Goal: Task Accomplishment & Management: Complete application form

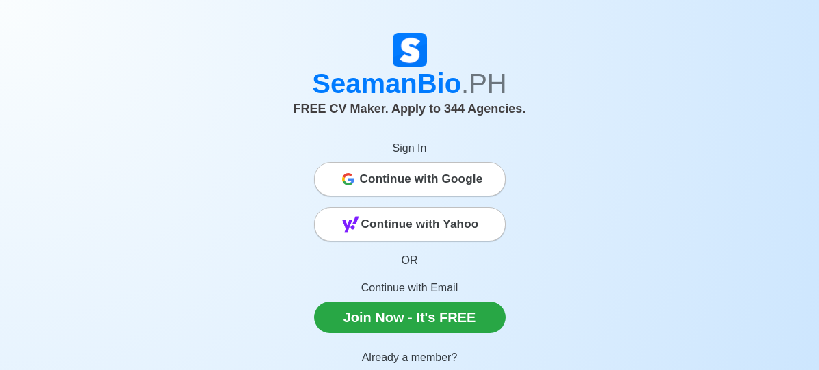
click at [408, 181] on span "Continue with Google" at bounding box center [421, 179] width 123 height 27
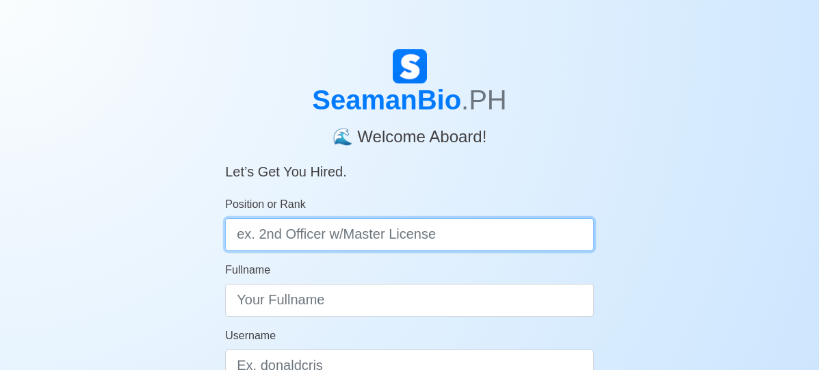
click at [480, 233] on input "Position or Rank" at bounding box center [409, 234] width 369 height 33
type input "Master"
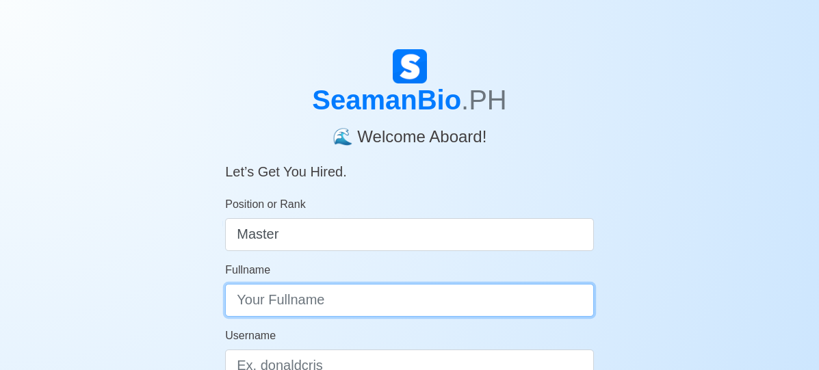
click at [420, 299] on input "Fullname" at bounding box center [409, 300] width 369 height 33
type input "s"
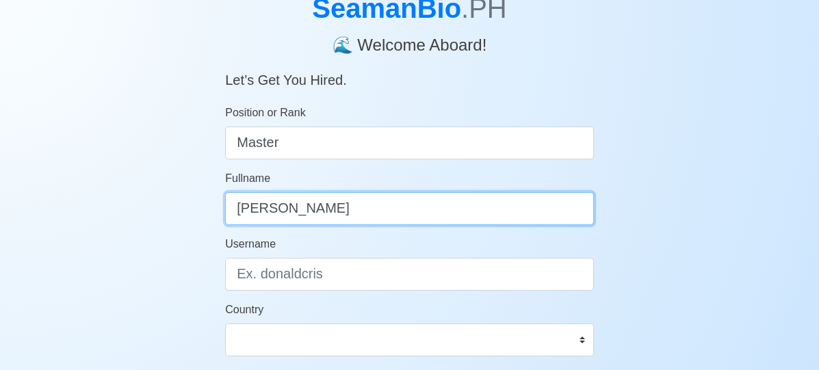
scroll to position [205, 0]
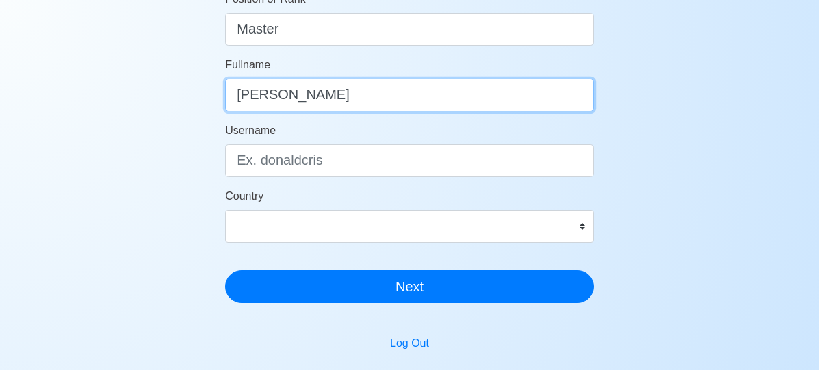
type input "Samuel Begaso"
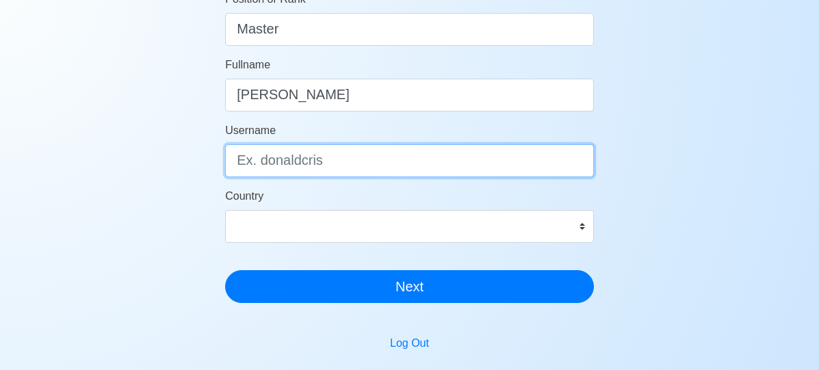
click at [358, 151] on input "Username" at bounding box center [409, 160] width 369 height 33
type input "Sambegaso"
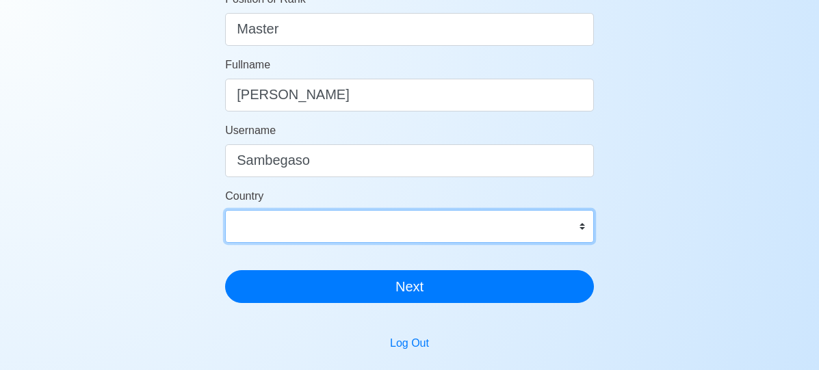
click at [584, 224] on select "Afghanistan Åland Islands Albania Algeria American Samoa Andorra Angola Anguill…" at bounding box center [409, 226] width 369 height 33
select select "PH"
click at [225, 210] on select "Afghanistan Åland Islands Albania Algeria American Samoa Andorra Angola Anguill…" at bounding box center [409, 226] width 369 height 33
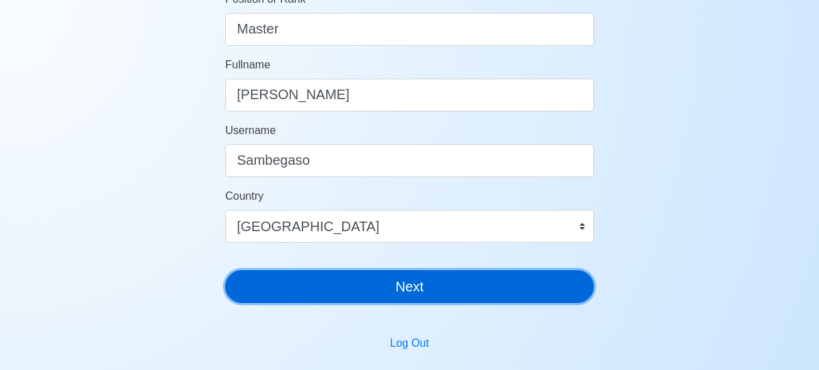
click at [417, 283] on button "Next" at bounding box center [409, 286] width 369 height 33
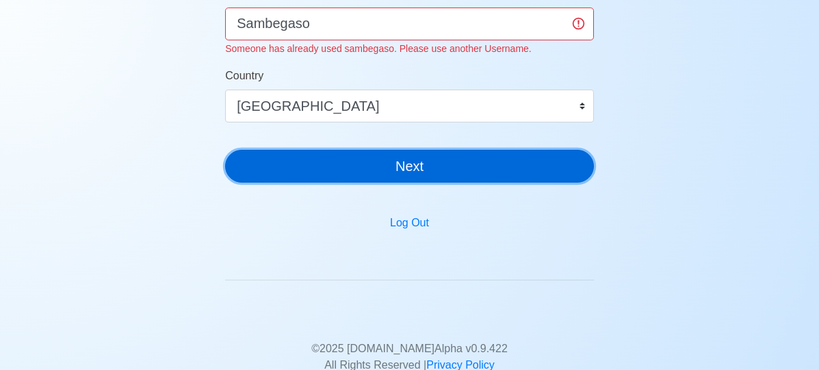
scroll to position [244, 0]
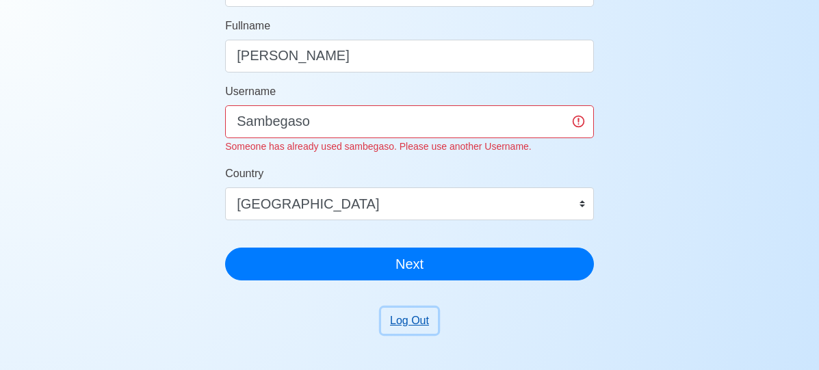
click at [416, 325] on button "Log Out" at bounding box center [409, 321] width 57 height 26
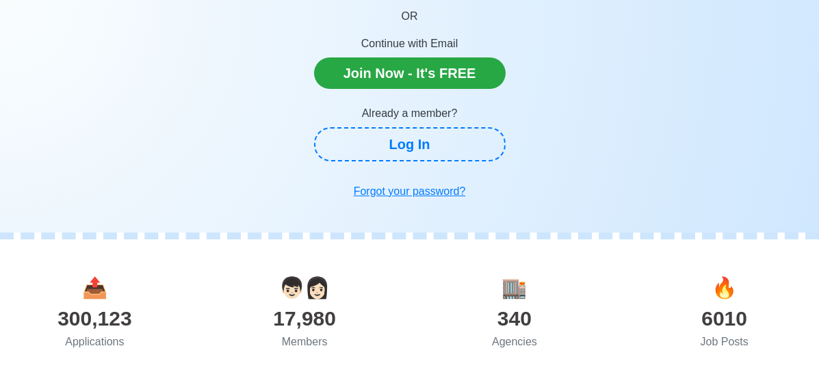
scroll to position [195, 0]
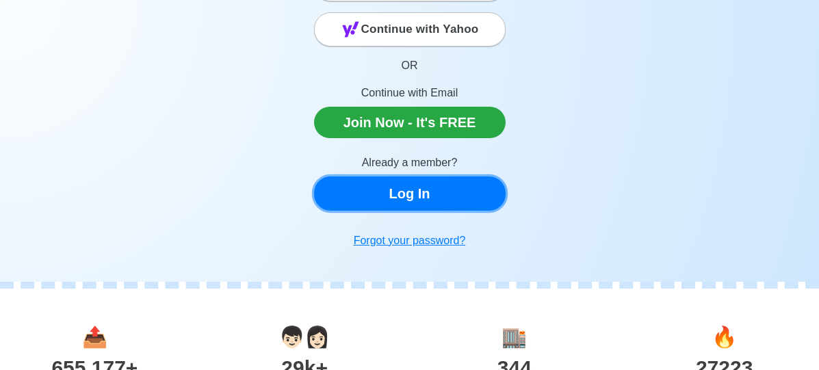
click at [410, 192] on link "Log In" at bounding box center [410, 194] width 192 height 34
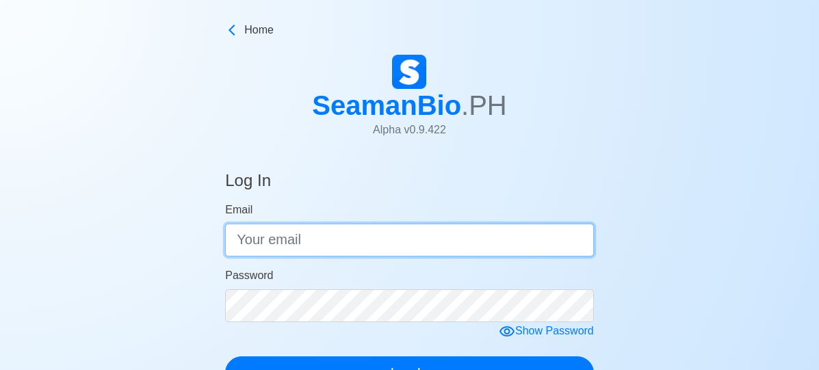
click at [382, 243] on input "Email" at bounding box center [409, 240] width 369 height 33
type input "sam_begaso@yahoo.com"
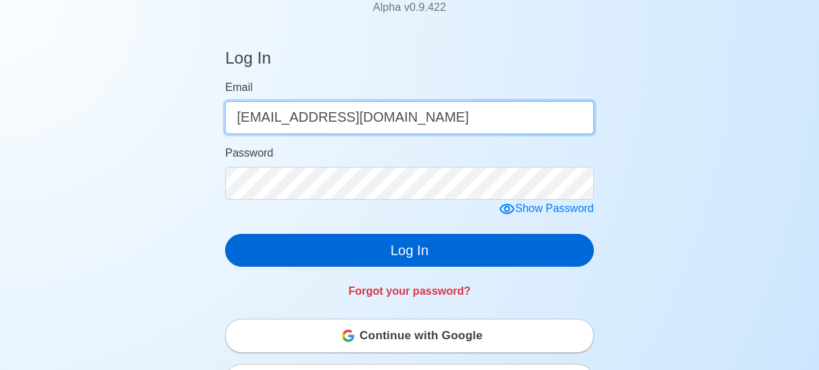
scroll to position [137, 0]
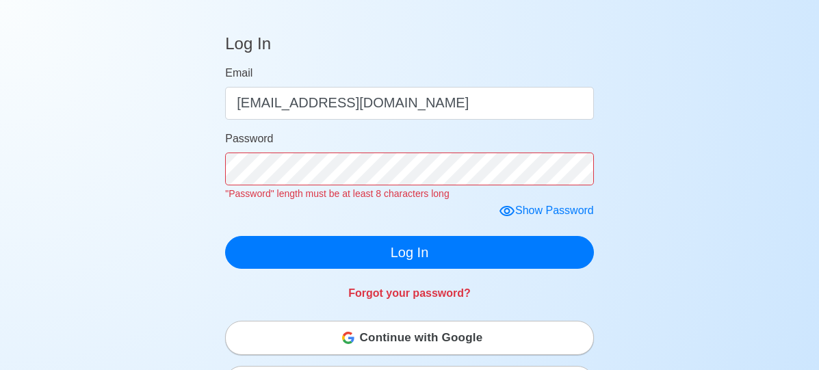
click at [511, 190] on form "Email sam_begaso@yahoo.com Password "Password" length must be at least 8 charac…" at bounding box center [409, 167] width 369 height 204
click at [525, 211] on div "Show Password" at bounding box center [546, 211] width 95 height 17
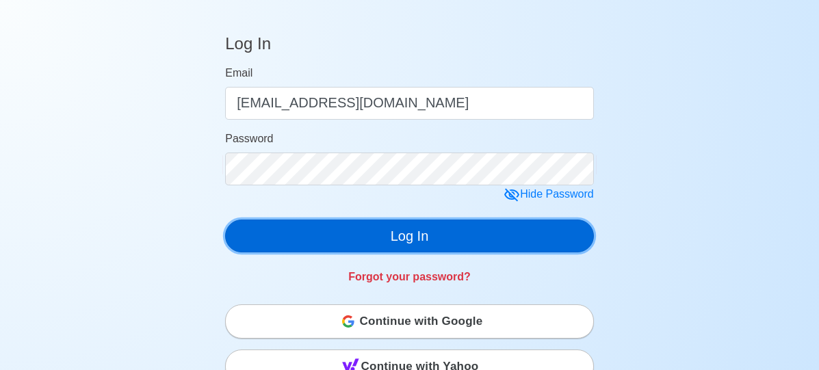
click at [401, 253] on div "Log In Email sam_begaso@yahoo.com Password Hide Password Log In Forgot your pas…" at bounding box center [409, 157] width 369 height 278
click at [415, 237] on button "Log In" at bounding box center [409, 236] width 369 height 33
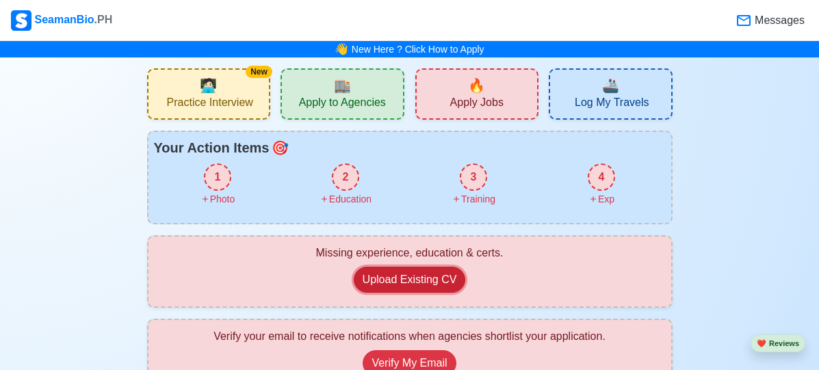
click at [420, 280] on button "Upload Existing CV" at bounding box center [410, 280] width 112 height 26
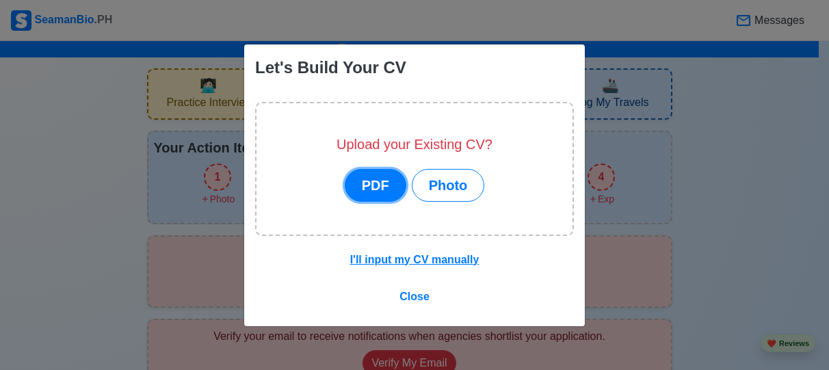
click at [377, 187] on button "PDF" at bounding box center [376, 185] width 62 height 33
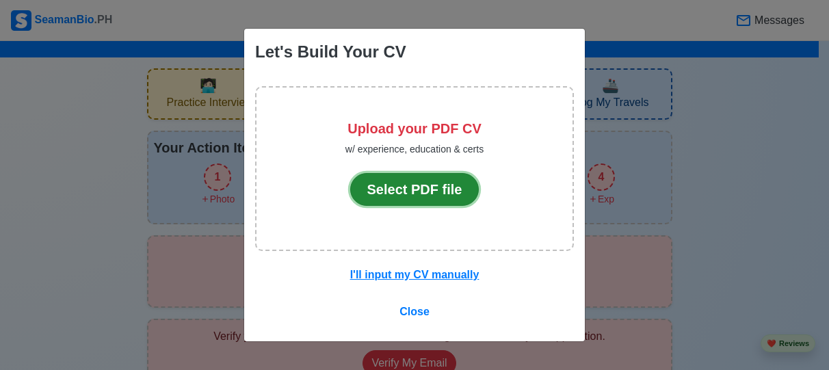
click at [421, 187] on button "Select PDF file" at bounding box center [414, 189] width 129 height 33
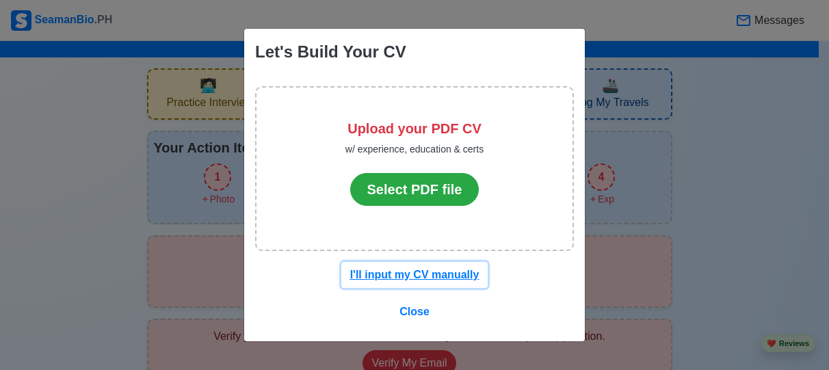
click at [407, 273] on u "I'll input my CV manually" at bounding box center [414, 275] width 129 height 12
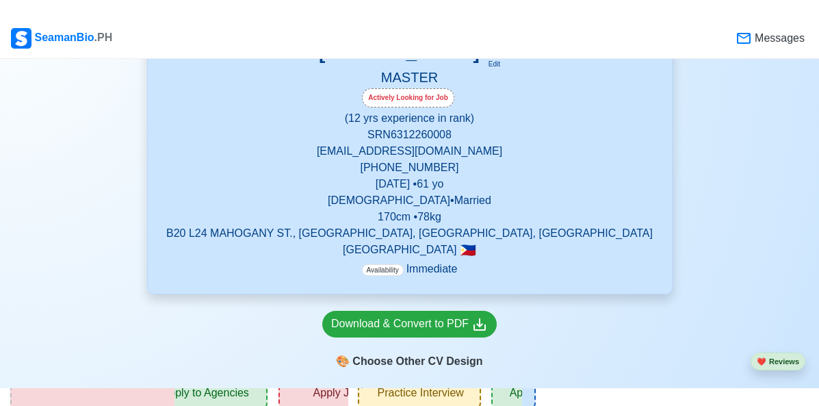
scroll to position [576, 0]
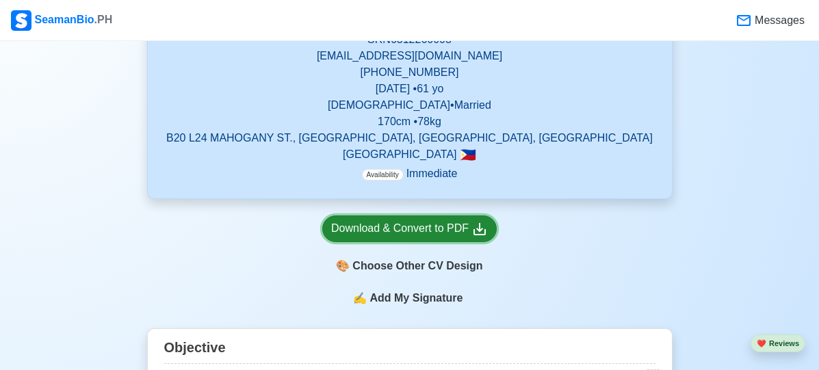
click at [421, 226] on div "Download & Convert to PDF" at bounding box center [409, 228] width 157 height 17
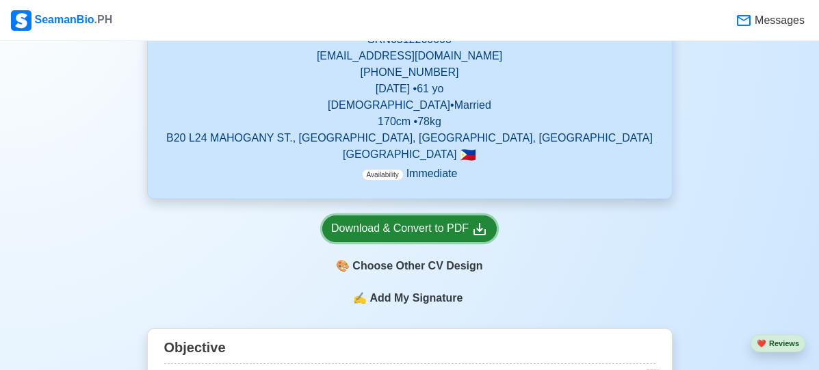
click at [482, 233] on icon at bounding box center [479, 229] width 16 height 16
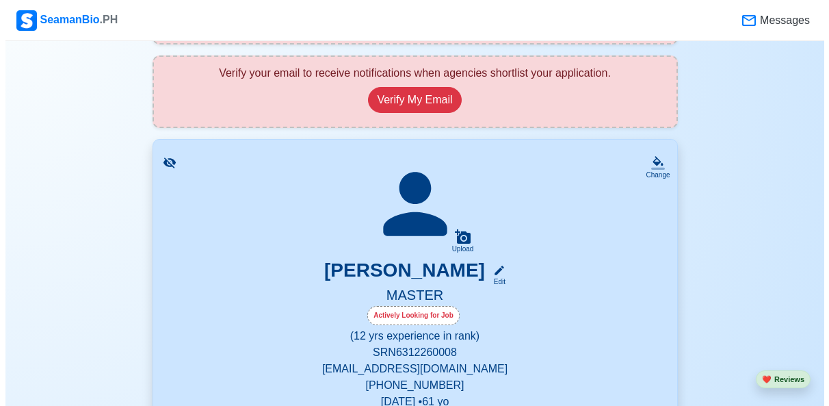
scroll to position [166, 0]
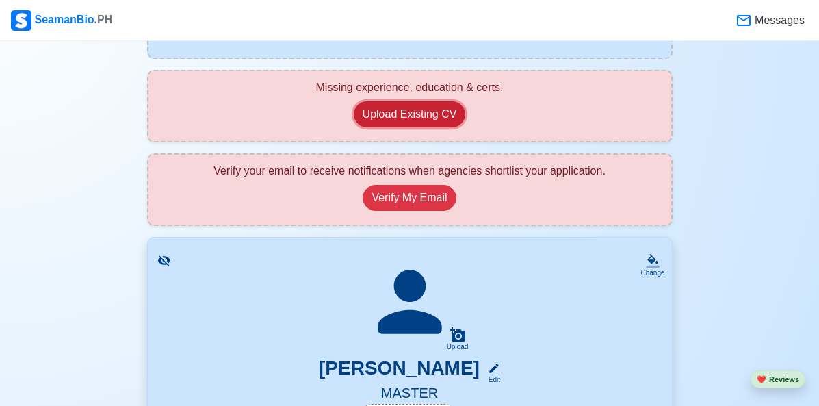
click at [426, 116] on button "Upload Existing CV" at bounding box center [410, 114] width 112 height 26
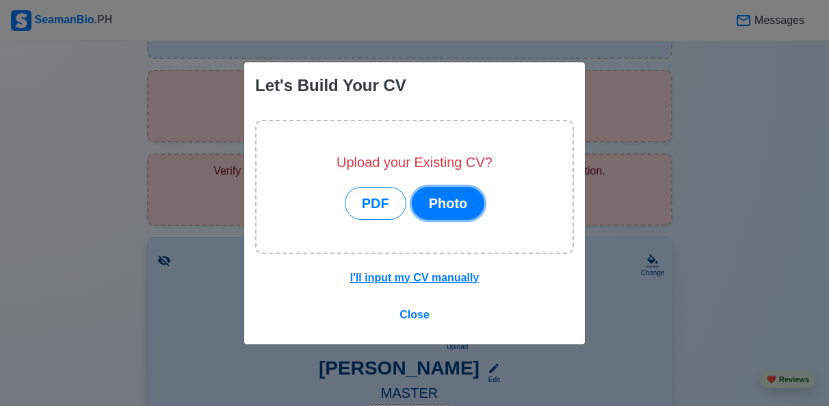
click at [437, 204] on button "Photo" at bounding box center [448, 203] width 73 height 33
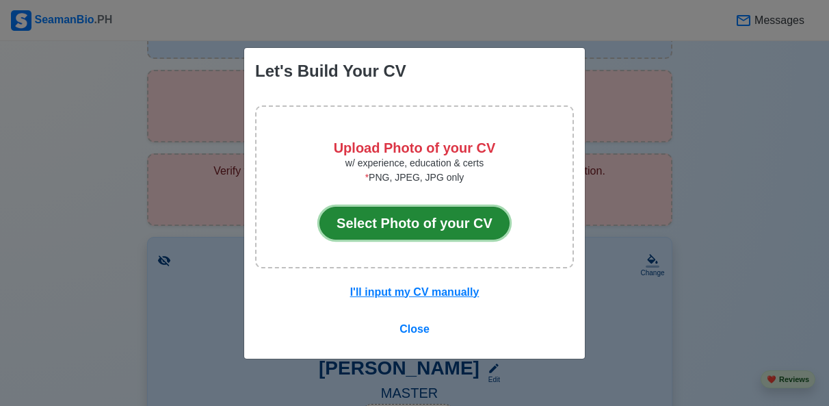
click at [420, 219] on button "Select Photo of your CV" at bounding box center [414, 223] width 190 height 33
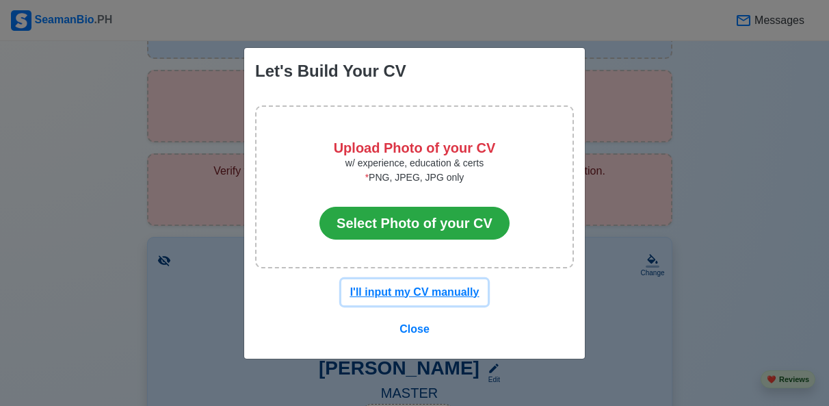
click at [390, 291] on u "I'll input my CV manually" at bounding box center [414, 292] width 129 height 12
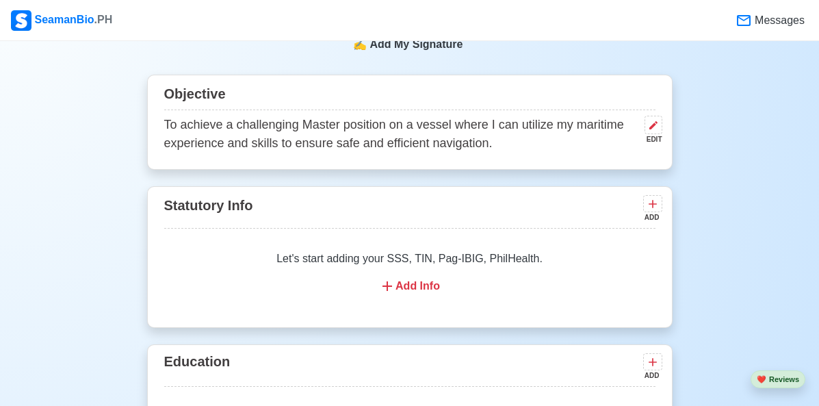
scroll to position [850, 0]
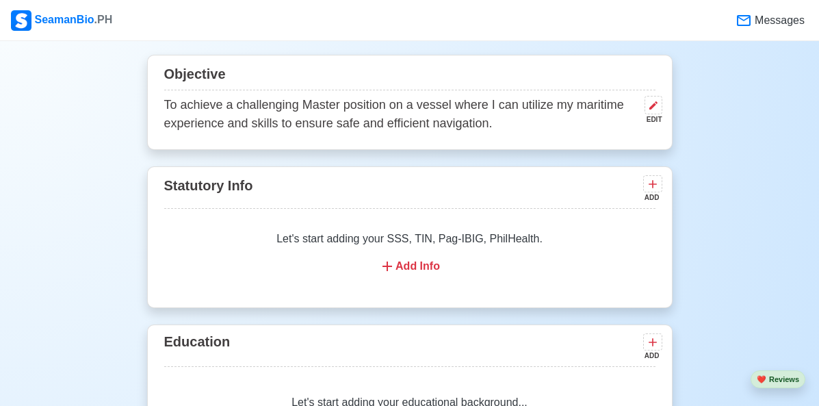
click at [406, 270] on div "Add Info" at bounding box center [410, 266] width 458 height 16
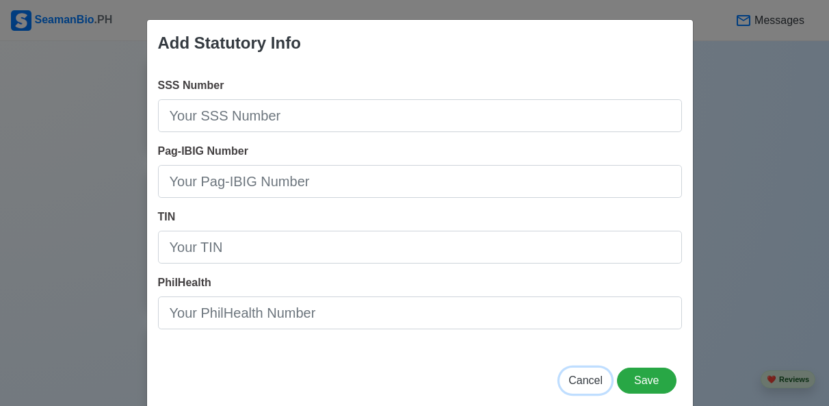
click at [579, 369] on span "Cancel" at bounding box center [586, 380] width 34 height 12
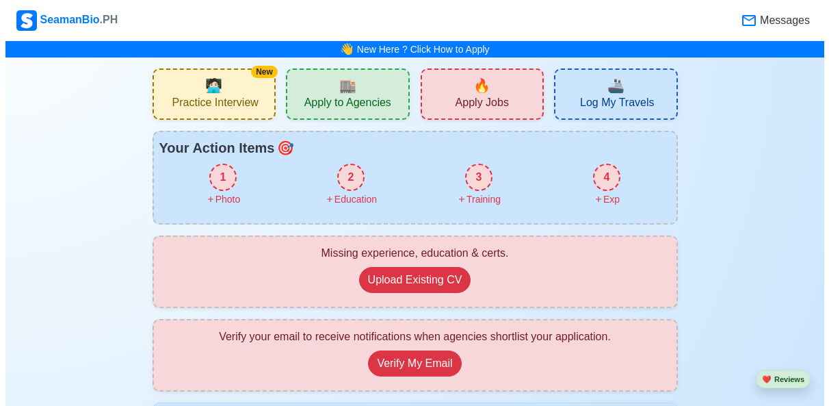
scroll to position [137, 0]
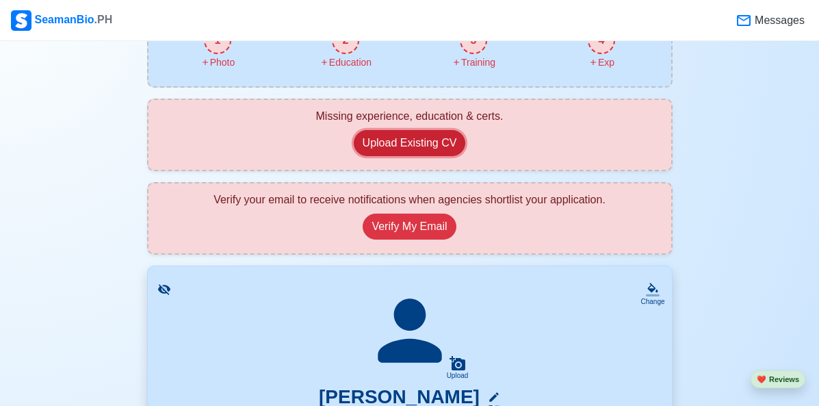
click at [410, 141] on button "Upload Existing CV" at bounding box center [410, 143] width 112 height 26
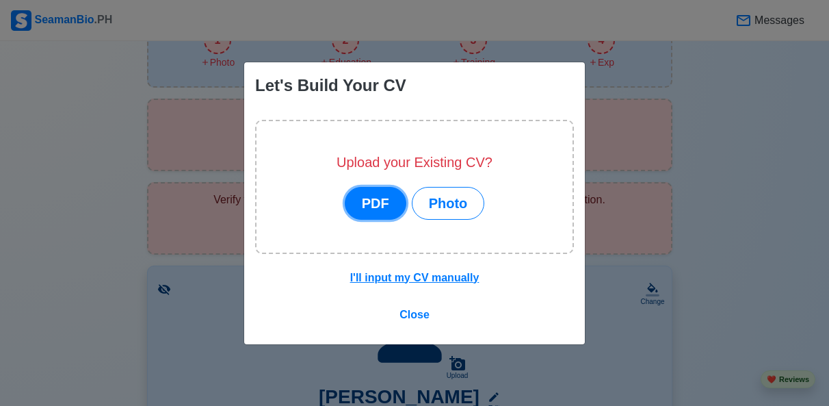
click at [376, 198] on button "PDF" at bounding box center [376, 203] width 62 height 33
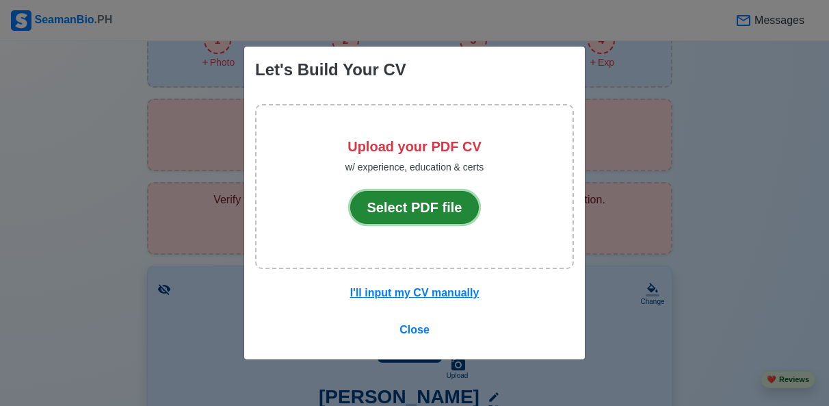
click at [391, 206] on button "Select PDF file" at bounding box center [414, 207] width 129 height 33
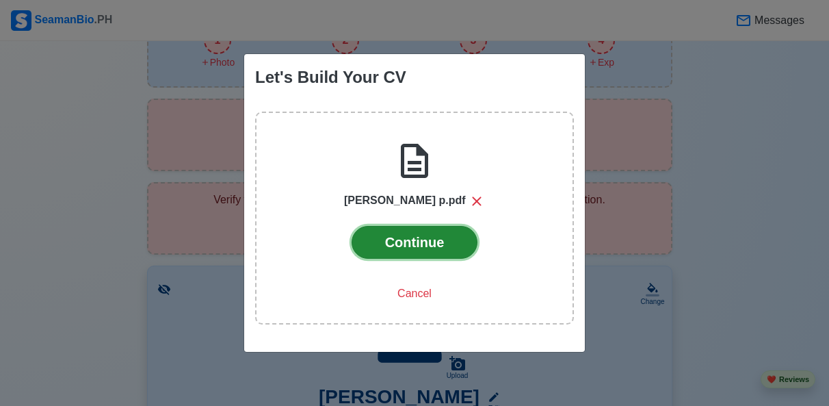
click at [413, 239] on button "Continue" at bounding box center [415, 242] width 127 height 33
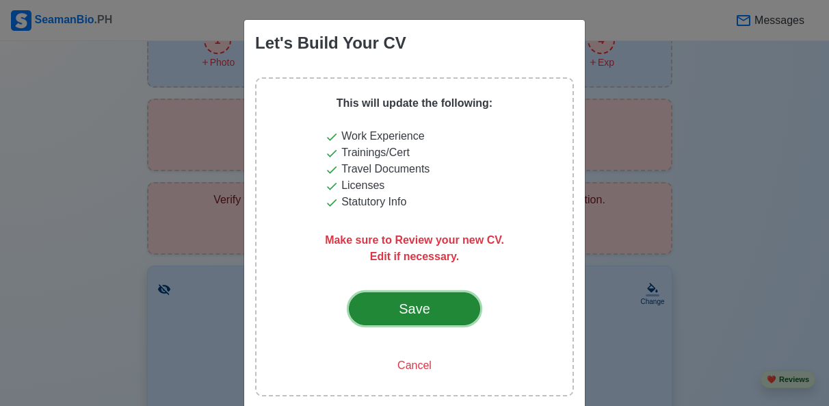
click at [408, 309] on div "Save" at bounding box center [414, 308] width 64 height 21
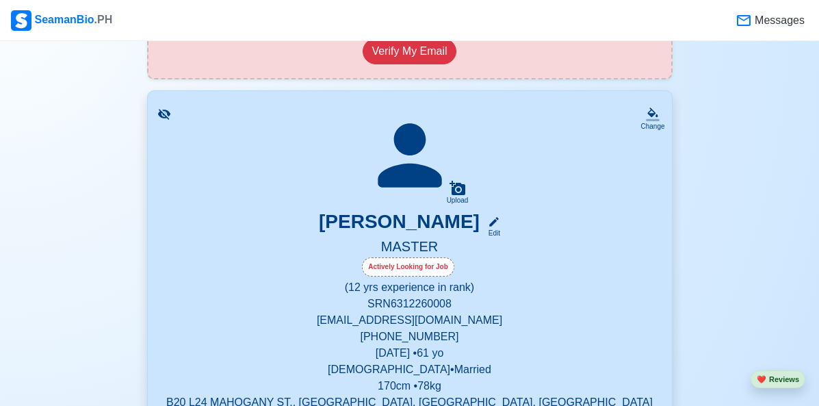
scroll to position [342, 0]
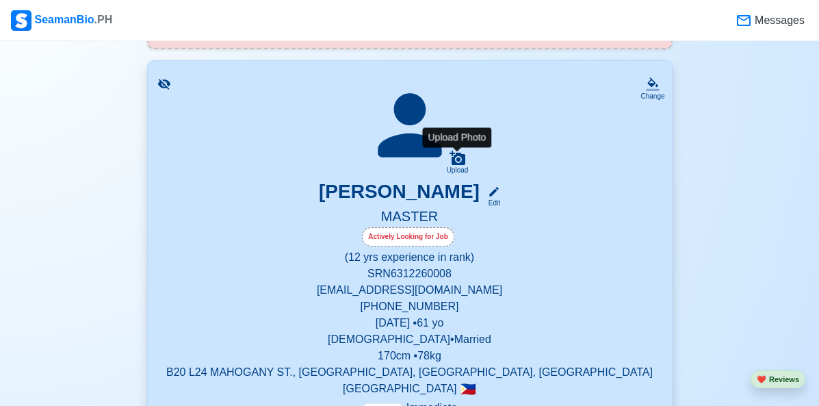
click at [458, 157] on icon at bounding box center [457, 158] width 16 height 16
click at [0, 0] on input "Upload" at bounding box center [0, 0] width 0 height 0
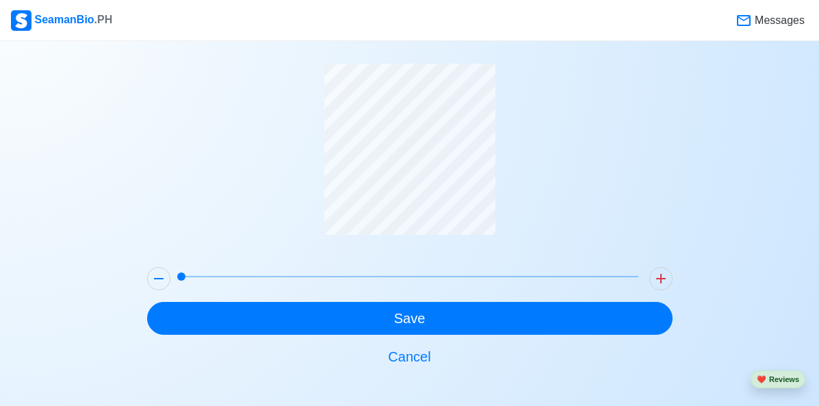
scroll to position [51, 0]
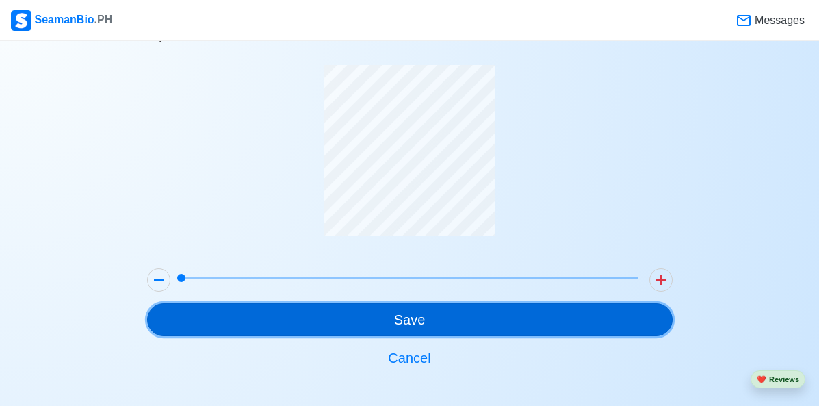
click at [395, 319] on button "Save" at bounding box center [409, 319] width 525 height 33
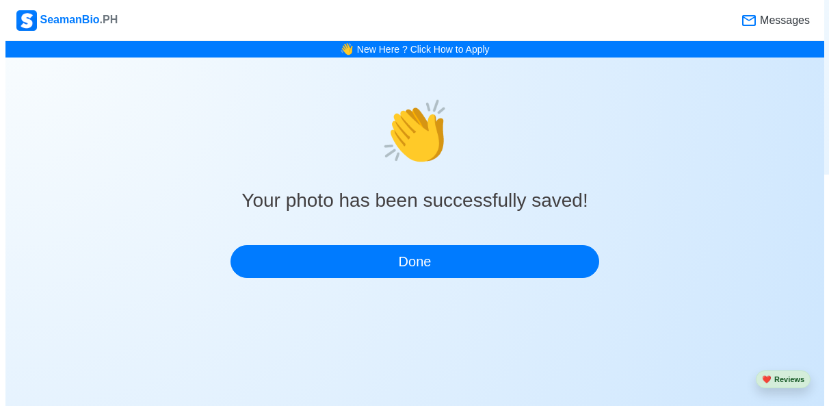
scroll to position [0, 0]
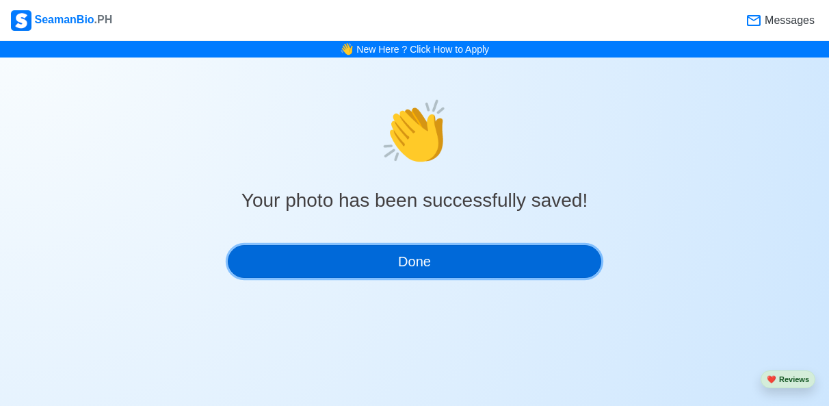
click at [422, 263] on button "Done" at bounding box center [415, 261] width 374 height 33
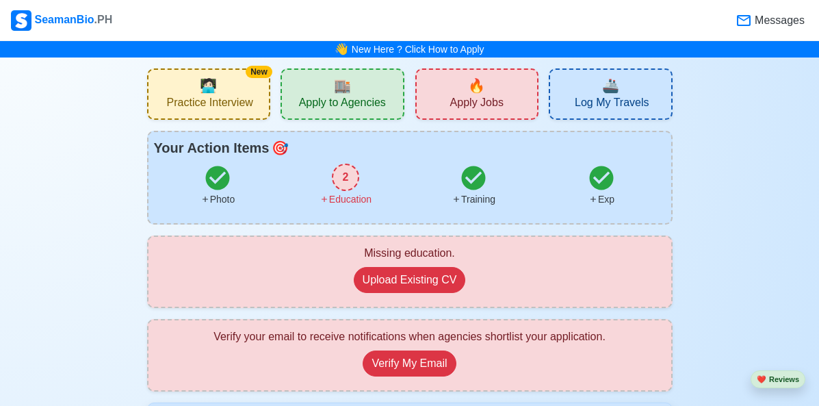
click at [344, 177] on div "2" at bounding box center [345, 177] width 27 height 27
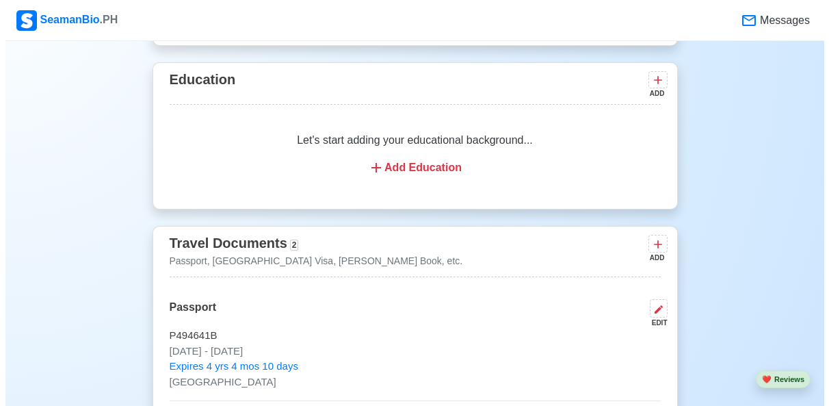
scroll to position [1111, 0]
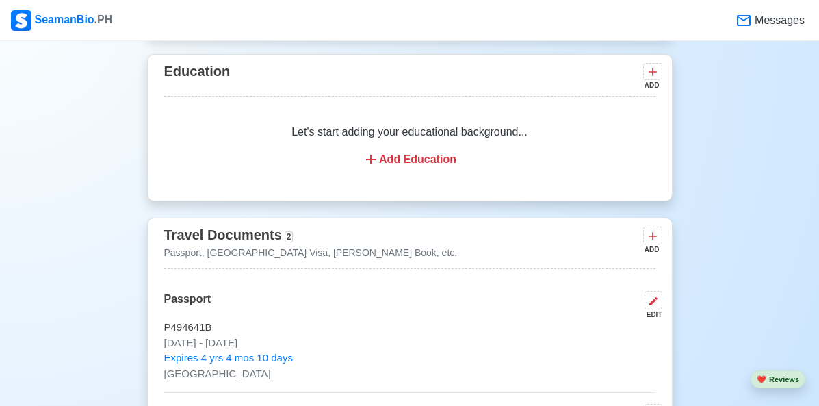
click at [410, 163] on div "Add Education" at bounding box center [410, 159] width 458 height 16
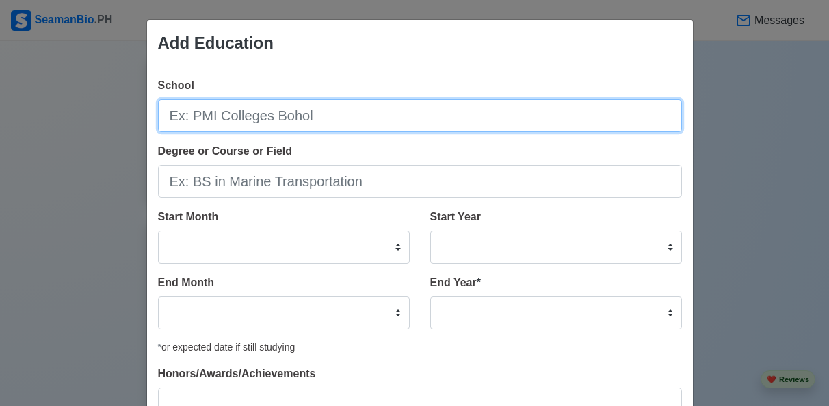
click at [443, 118] on input "School" at bounding box center [420, 115] width 524 height 33
type input "Cebu Central Colleges - now University of Cebu"
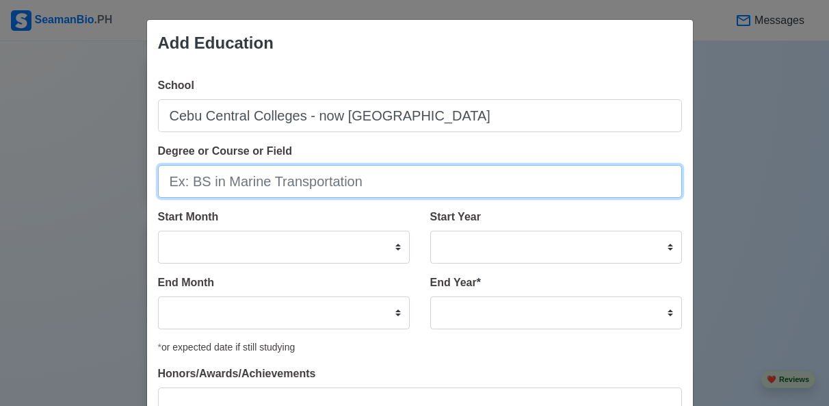
click at [371, 185] on input "Degree or Course or Field" at bounding box center [420, 181] width 524 height 33
type input "BS in Marine Transportation"
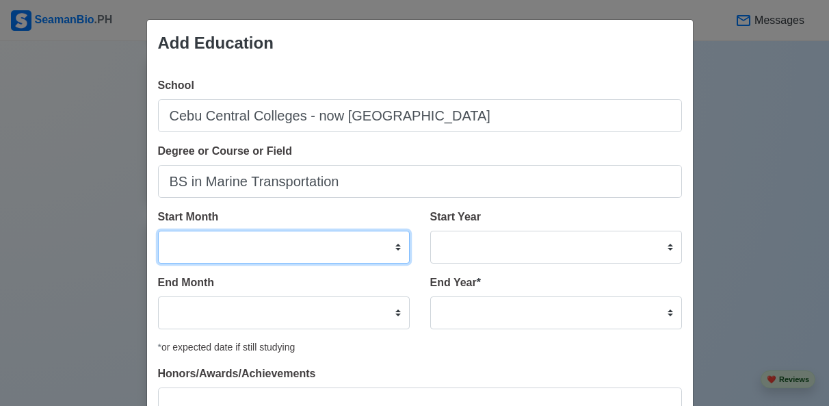
click at [395, 242] on select "January February March April May June July August September October November De…" at bounding box center [284, 247] width 252 height 33
select select "June"
click at [158, 231] on select "January February March April May June July August September October November De…" at bounding box center [284, 247] width 252 height 33
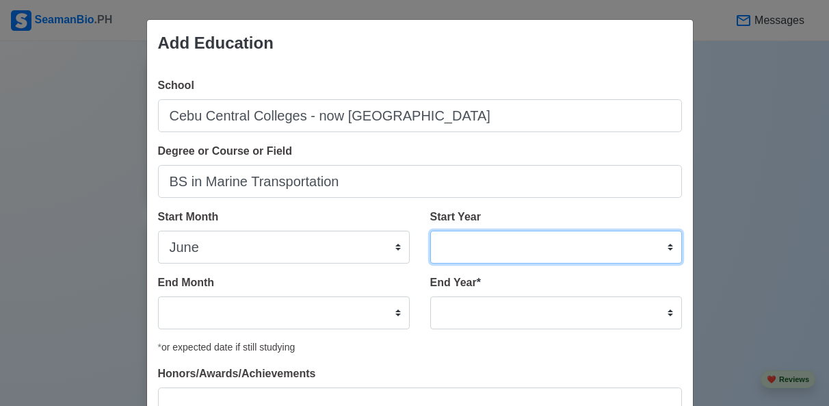
click at [666, 247] on select "2025 2024 2023 2022 2021 2020 2019 2018 2017 2016 2015 2014 2013 2012 2011 2010…" at bounding box center [556, 247] width 252 height 33
select select "1982"
click at [430, 231] on select "2025 2024 2023 2022 2021 2020 2019 2018 2017 2016 2015 2014 2013 2012 2011 2010…" at bounding box center [556, 247] width 252 height 33
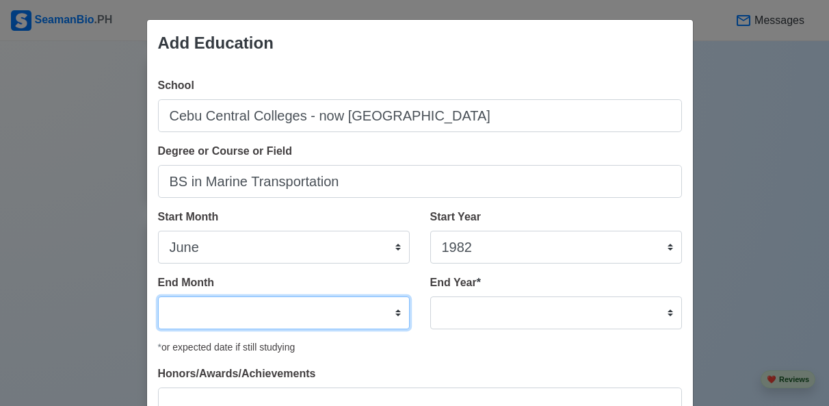
click at [390, 311] on select "January February March April May June July August September October November De…" at bounding box center [284, 312] width 252 height 33
select select "October"
click at [158, 296] on select "January February March April May June July August September October November De…" at bounding box center [284, 312] width 252 height 33
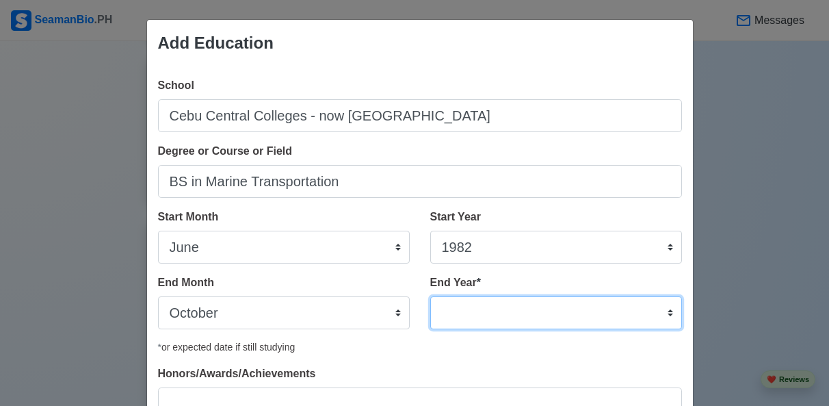
click at [665, 311] on select "2035 2034 2033 2032 2031 2030 2029 2028 2027 2026 2025 2024 2023 2022 2021 2020…" at bounding box center [556, 312] width 252 height 33
select select "1989"
click at [430, 296] on select "2035 2034 2033 2032 2031 2030 2029 2028 2027 2026 2025 2024 2023 2022 2021 2020…" at bounding box center [556, 312] width 252 height 33
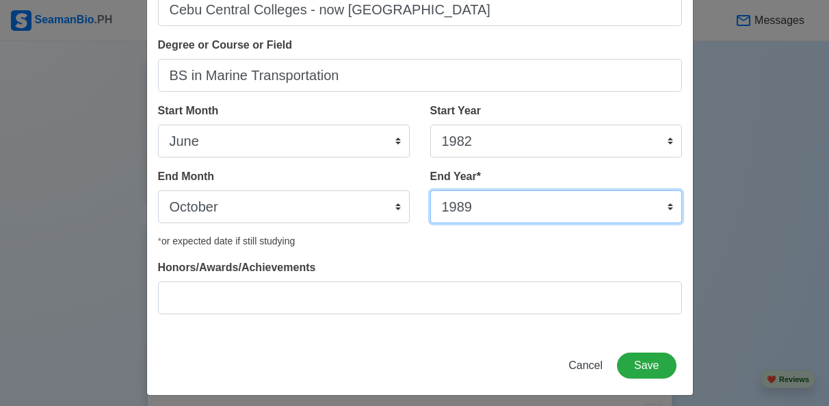
scroll to position [115, 0]
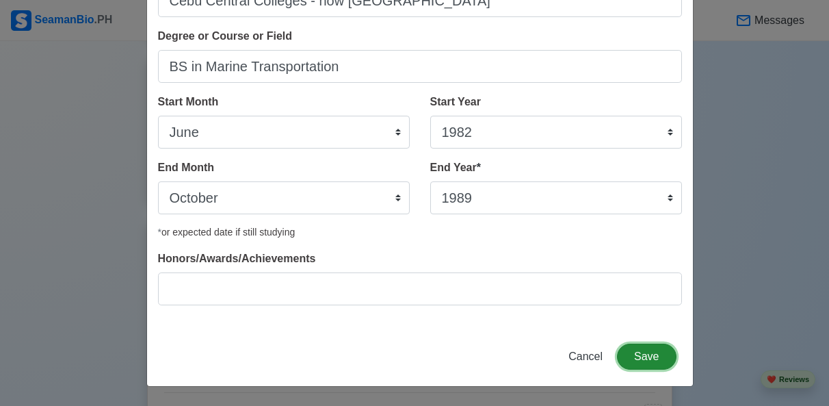
click at [650, 356] on button "Save" at bounding box center [646, 356] width 59 height 26
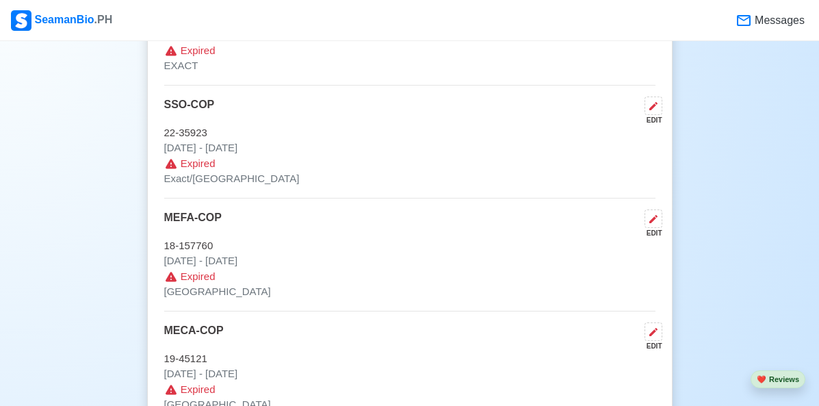
scroll to position [3454, 0]
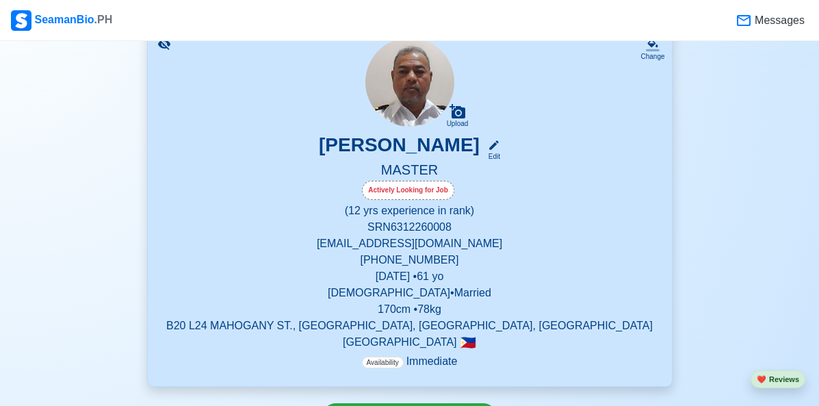
scroll to position [0, 0]
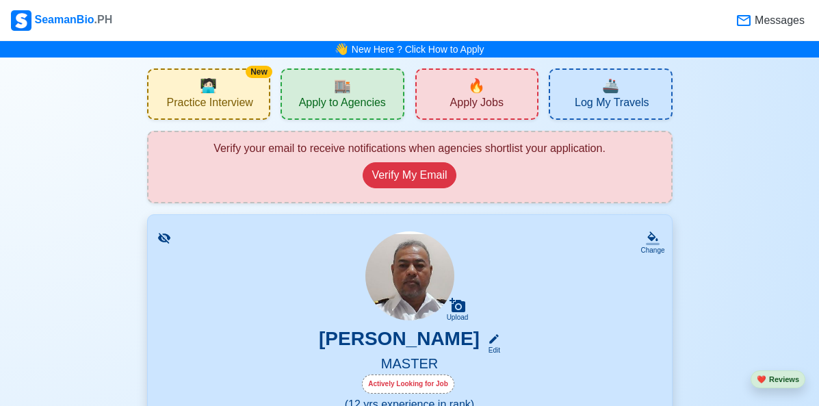
click at [350, 86] on span "🏬" at bounding box center [342, 85] width 17 height 21
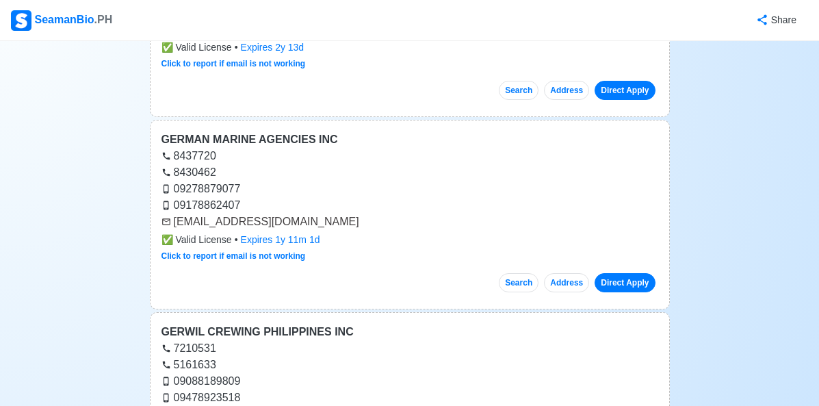
scroll to position [223, 0]
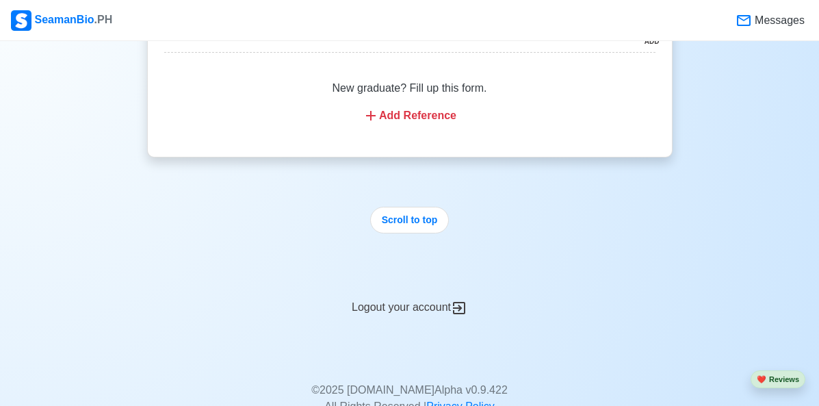
scroll to position [10950, 0]
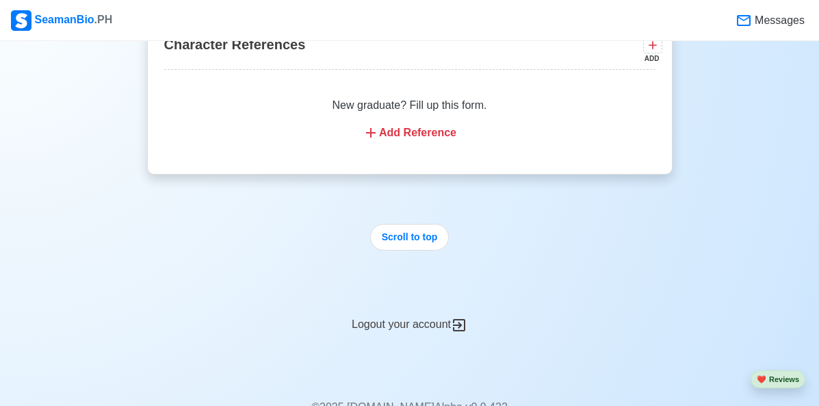
click at [428, 328] on div "Logout your account" at bounding box center [409, 317] width 525 height 34
